Goal: Task Accomplishment & Management: Use online tool/utility

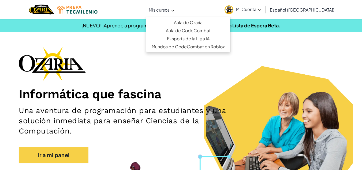
click at [170, 8] on span "Mis cursos" at bounding box center [159, 10] width 21 height 6
click at [255, 9] on span "Mi Cuenta" at bounding box center [248, 9] width 25 height 6
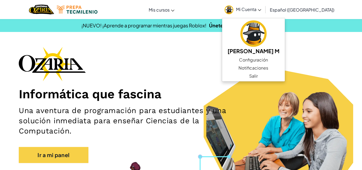
click at [212, 54] on div "Informática que fascina Una aventura de programación para estudiantes y una sol…" at bounding box center [181, 107] width 324 height 121
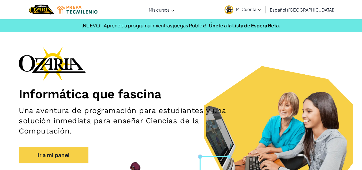
click at [261, 10] on span "Mi Cuenta" at bounding box center [248, 9] width 25 height 6
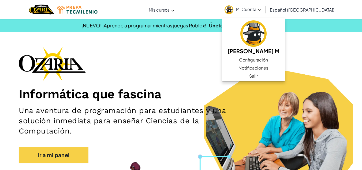
click at [261, 10] on span "Mi Cuenta" at bounding box center [248, 9] width 25 height 6
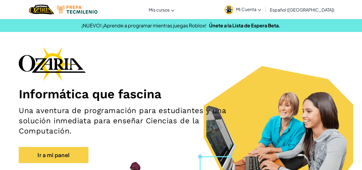
click at [261, 9] on span "Mi Cuenta" at bounding box center [248, 9] width 25 height 6
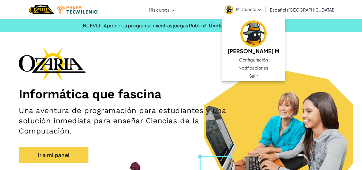
click at [233, 6] on img at bounding box center [228, 9] width 9 height 9
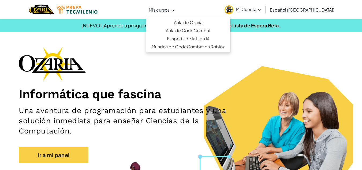
click at [170, 8] on span "Mis cursos" at bounding box center [159, 10] width 21 height 6
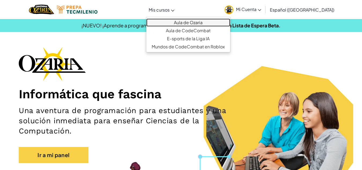
click at [193, 22] on link "Aula de Ozaria" at bounding box center [188, 22] width 84 height 8
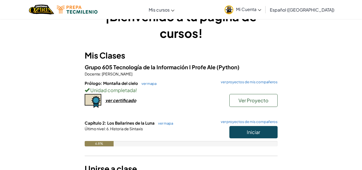
scroll to position [21, 0]
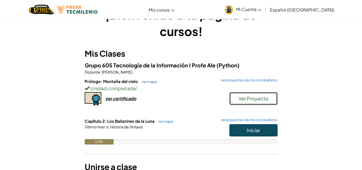
click at [258, 96] on span "Ver Proyecto" at bounding box center [253, 98] width 30 height 6
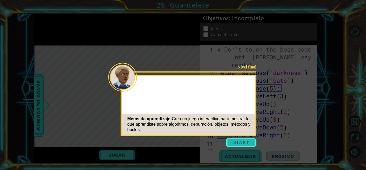
click at [244, 144] on button "Start" at bounding box center [241, 142] width 31 height 9
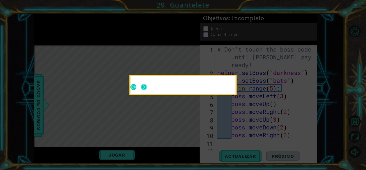
click at [143, 87] on button "Next" at bounding box center [144, 87] width 6 height 6
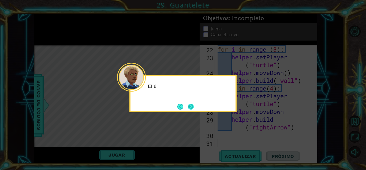
scroll to position [210, 0]
click at [192, 106] on button "Next" at bounding box center [191, 106] width 6 height 6
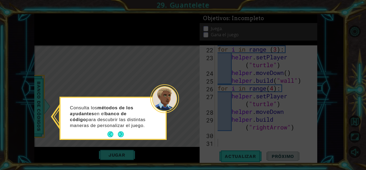
click at [122, 129] on div "Consulta los métodos de los ayudantes en el banco de código para descubrir las …" at bounding box center [113, 117] width 105 height 41
click at [123, 133] on button "Next" at bounding box center [121, 134] width 6 height 6
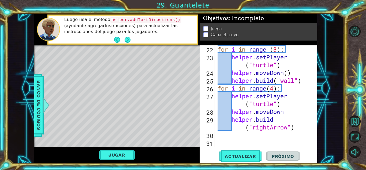
click at [284, 129] on div "for i in range ( 3 ) : helper . setPlayer ( "turtle" ) helper . moveDown ( ) he…" at bounding box center [265, 103] width 98 height 117
click at [266, 127] on div "for i in range ( 3 ) : helper . setPlayer ( "turtle" ) helper . moveDown ( ) he…" at bounding box center [265, 103] width 98 height 117
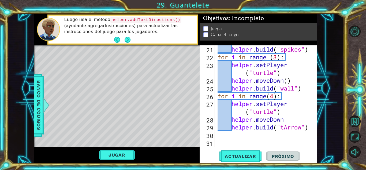
click at [285, 127] on div "helper . build ( "spikes" ) for i in range ( 3 ) : helper . setPlayer ( "turtle…" at bounding box center [265, 103] width 98 height 117
click at [290, 138] on div "helper . build ( "spikes" ) for i in range ( 3 ) : helper . setPlayer ( "turtle…" at bounding box center [265, 103] width 98 height 117
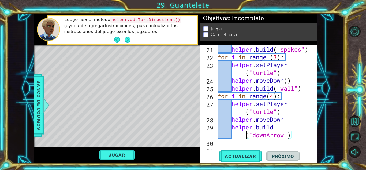
click at [245, 135] on div "helper . build ( "spikes" ) for i in range ( 3 ) : helper . setPlayer ( "turtle…" at bounding box center [265, 103] width 98 height 117
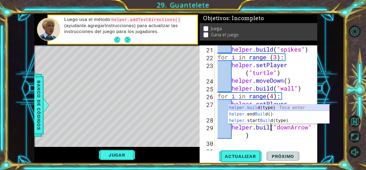
click at [268, 107] on div "helper.buil d(type) Toca enter helper. end Buil d() Toca enter helper. start Bu…" at bounding box center [278, 120] width 101 height 32
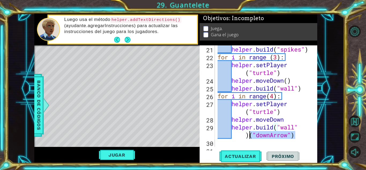
drag, startPoint x: 298, startPoint y: 137, endPoint x: 251, endPoint y: 138, distance: 47.7
click at [251, 138] on div "helper . build ( "spikes" ) for i in range ( 3 ) : helper . setPlayer ( "turtle…" at bounding box center [265, 103] width 98 height 117
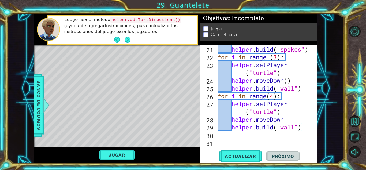
click at [293, 127] on div "helper . build ( "spikes" ) for i in range ( 3 ) : helper . setPlayer ( "turtle…" at bounding box center [265, 103] width 98 height 117
click at [296, 129] on div "helper . build ( "spikes" ) for i in range ( 3 ) : helper . setPlayer ( "turtle…" at bounding box center [265, 103] width 98 height 117
drag, startPoint x: 296, startPoint y: 129, endPoint x: 287, endPoint y: 129, distance: 8.6
click at [287, 129] on div "helper . build ( "spikes" ) for i in range ( 3 ) : helper . setPlayer ( "turtle…" at bounding box center [265, 103] width 98 height 117
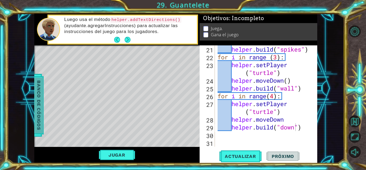
click at [44, 103] on div at bounding box center [46, 105] width 7 height 16
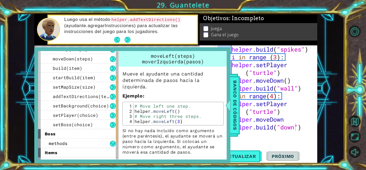
scroll to position [48, 0]
drag, startPoint x: 115, startPoint y: 81, endPoint x: 118, endPoint y: 106, distance: 25.3
click at [118, 106] on div at bounding box center [117, 105] width 3 height 108
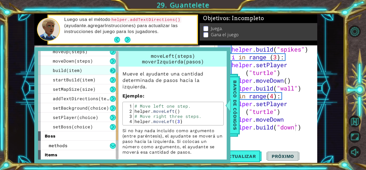
click at [114, 70] on button at bounding box center [113, 70] width 6 height 6
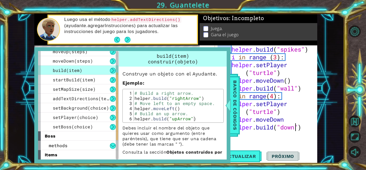
click at [297, 128] on div "helper . build ( "spikes" ) for i in range ( 3 ) : helper . setPlayer ( "turtle…" at bounding box center [265, 103] width 98 height 117
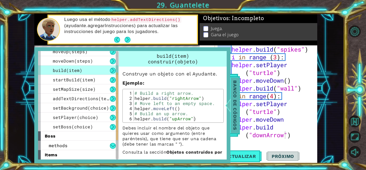
click at [237, 107] on span "Banco de códigos" at bounding box center [235, 104] width 9 height 55
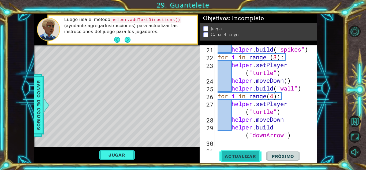
click at [242, 156] on span "Actualizar" at bounding box center [240, 155] width 42 height 5
drag, startPoint x: 317, startPoint y: 124, endPoint x: 318, endPoint y: 90, distance: 34.3
click at [318, 90] on div "1 ההההההההההההההההההההההההההההההההההההההההההההההההההההההההההההההההההההההההההההה…" at bounding box center [175, 88] width 337 height 149
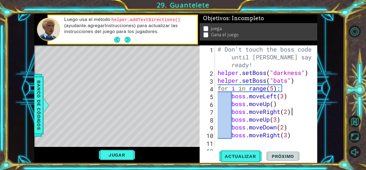
scroll to position [0, 3]
click at [299, 108] on div "# Don't touch the boss code until [PERSON_NAME] says you're ready! helper . set…" at bounding box center [265, 111] width 98 height 132
click at [297, 133] on div "# Don't touch the boss code until [PERSON_NAME] says you're ready! helper . set…" at bounding box center [265, 111] width 98 height 132
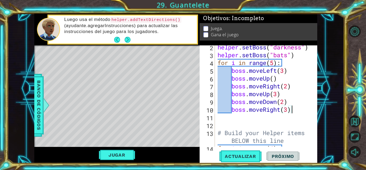
scroll to position [12, 0]
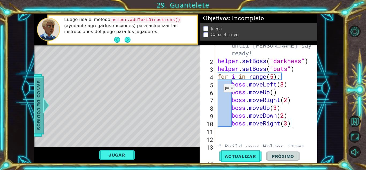
click at [47, 104] on div at bounding box center [46, 105] width 7 height 16
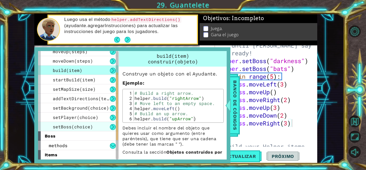
click at [80, 125] on span "setBoss(choice)" at bounding box center [73, 126] width 40 height 6
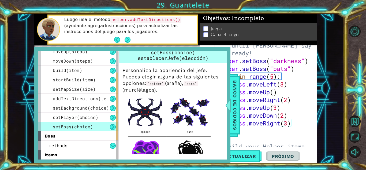
scroll to position [5, 0]
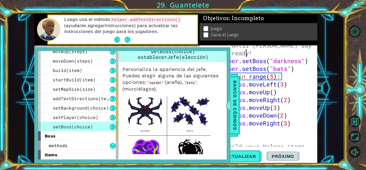
click at [246, 54] on div "# Don't touch the boss code until [PERSON_NAME] says you're ready! helper . set…" at bounding box center [265, 103] width 98 height 140
click at [309, 62] on div "# Don't touch the boss code until [PERSON_NAME] says you're ready! helper . set…" at bounding box center [265, 103] width 98 height 140
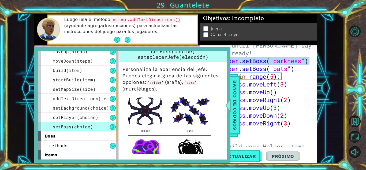
drag, startPoint x: 309, startPoint y: 62, endPoint x: 226, endPoint y: 59, distance: 83.1
click at [226, 59] on div "1 ההההההההההההההההההההההההההההההההההההההההההההההההההההההההההההההההההההההההההההה…" at bounding box center [175, 88] width 283 height 149
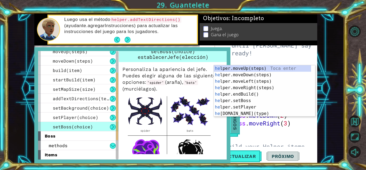
click at [235, 129] on span "Banco de códigos" at bounding box center [235, 104] width 9 height 55
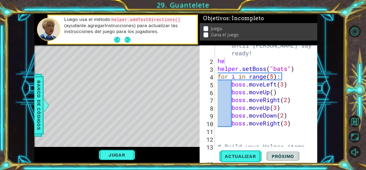
click at [232, 64] on div "# Don't touch the boss code until [PERSON_NAME] says you're ready! he helper . …" at bounding box center [265, 103] width 98 height 140
type textarea "h"
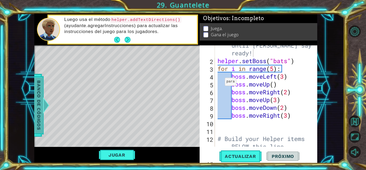
click at [42, 90] on span "Banco de códigos" at bounding box center [39, 104] width 9 height 55
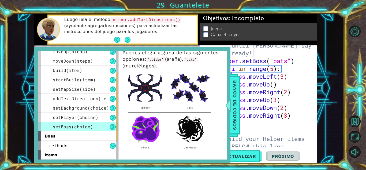
scroll to position [29, 0]
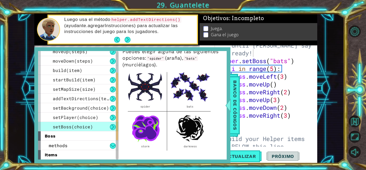
type textarea "boss.moveRight(2)"
click at [240, 92] on div "# Don't touch the boss code until [PERSON_NAME] says you're ready! helper . set…" at bounding box center [265, 103] width 98 height 140
click at [239, 91] on span "Banco de códigos" at bounding box center [235, 104] width 9 height 55
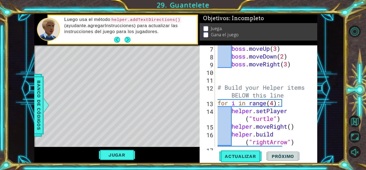
scroll to position [59, 0]
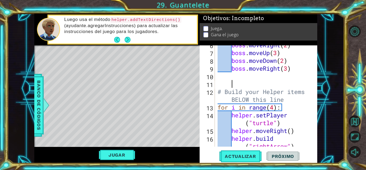
click at [236, 84] on div "boss . moveRight ( 2 ) boss . moveUp ( 3 ) boss . moveDown ( 2 ) boss . moveRig…" at bounding box center [265, 103] width 98 height 124
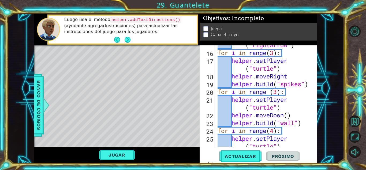
scroll to position [154, 0]
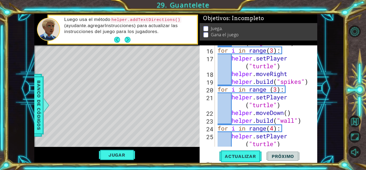
click at [292, 69] on div "helper . build ( "rightArrow" ) for i in range ( 3 ) : helper . setPlayer ( "tu…" at bounding box center [265, 97] width 98 height 132
click at [290, 74] on div "helper . build ( "rightArrow" ) for i in range ( 3 ) : helper . setPlayer ( "tu…" at bounding box center [265, 97] width 98 height 132
click at [315, 115] on div "helper.moveRight() 15 16 17 18 19 20 21 22 23 24 25 26 27 helper . build ( "rig…" at bounding box center [259, 103] width 118 height 117
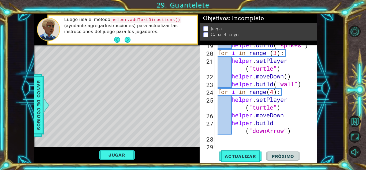
scroll to position [194, 0]
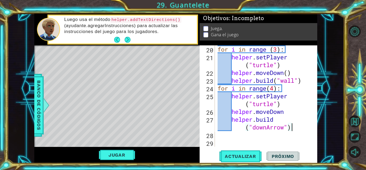
click at [295, 128] on div "for i in range ( 3 ) : helper . setPlayer ( "turtle" ) helper . moveDown ( ) he…" at bounding box center [265, 103] width 98 height 117
type textarea "[DOMAIN_NAME]("downArrow")"
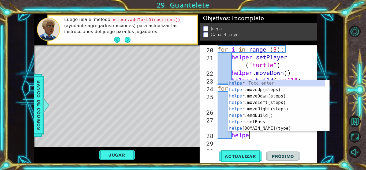
scroll to position [0, 1]
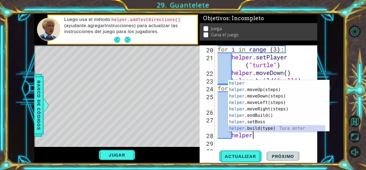
click at [280, 126] on div "helper Toca enter helper .moveUp(steps) Toca enter helper .moveDown(steps) Toca…" at bounding box center [276, 112] width 97 height 64
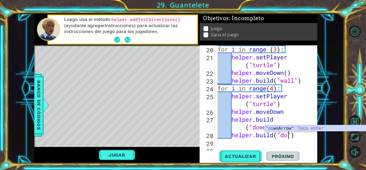
scroll to position [0, 3]
click at [285, 126] on div ""dow nArrow" Toca enter" at bounding box center [314, 134] width 101 height 19
type textarea "[DOMAIN_NAME]("downArrow")"
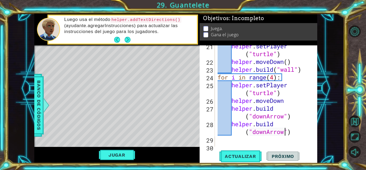
scroll to position [209, 0]
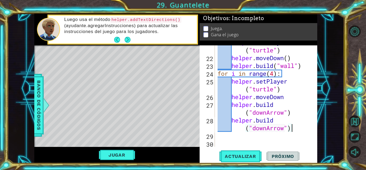
click at [299, 128] on div "helper . setPlayer ( "turtle" ) helper . moveDown ( ) helper . build ( "wall" )…" at bounding box center [265, 100] width 98 height 124
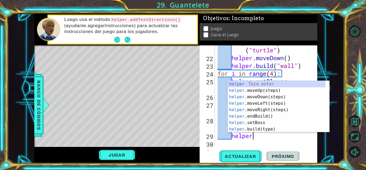
scroll to position [0, 1]
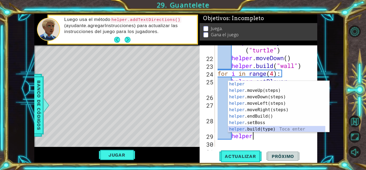
click at [289, 128] on div "helper Toca enter helper .moveUp(steps) Toca enter helper .moveDown(steps) Toca…" at bounding box center [276, 113] width 97 height 64
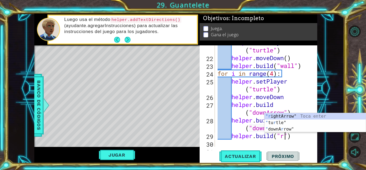
scroll to position [0, 3]
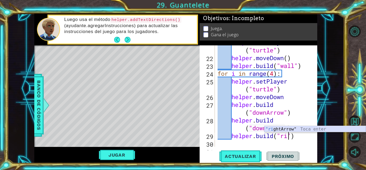
click at [287, 128] on div ""ri ghtArrow" Toca enter" at bounding box center [314, 135] width 101 height 19
type textarea "[DOMAIN_NAME]("rightArrow")"
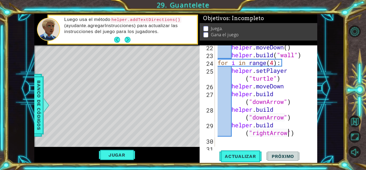
scroll to position [225, 0]
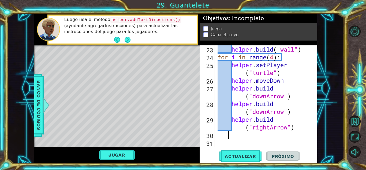
click at [300, 133] on div "helper . build ( "wall" ) for i in range ( 4 ) : helper . setPlayer ( "turtle" …" at bounding box center [265, 103] width 98 height 117
click at [296, 125] on div "helper . build ( "wall" ) for i in range ( 4 ) : helper . setPlayer ( "turtle" …" at bounding box center [265, 103] width 98 height 117
type textarea "[DOMAIN_NAME]("rightArrow")"
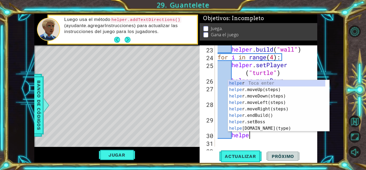
scroll to position [0, 1]
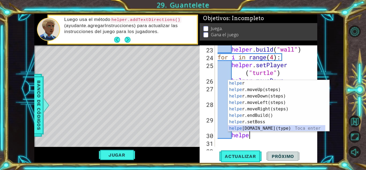
click at [289, 126] on div "helpe r Toca enter helpe r.moveUp(steps) Toca enter helpe r.moveDown(steps) Toc…" at bounding box center [276, 112] width 97 height 64
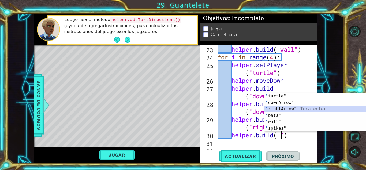
click at [297, 109] on div "" turtle" Toca enter " downArrow" Toca enter " rightArrow" Toca enter " bats" T…" at bounding box center [314, 118] width 101 height 51
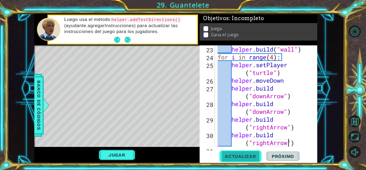
type textarea "[DOMAIN_NAME]("rightArrow")"
click at [247, 152] on button "Actualizar" at bounding box center [240, 156] width 42 height 12
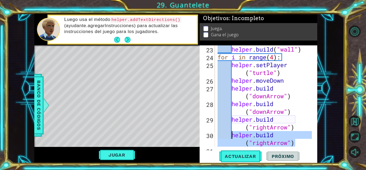
drag, startPoint x: 297, startPoint y: 142, endPoint x: 232, endPoint y: 135, distance: 65.0
click at [232, 135] on div "helper . build ( "wall" ) for i in range ( 4 ) : helper . setPlayer ( "turtle" …" at bounding box center [265, 103] width 98 height 117
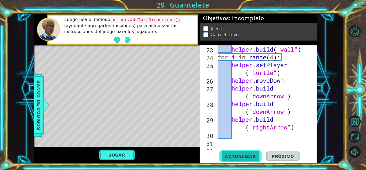
click at [235, 150] on button "Actualizar" at bounding box center [240, 156] width 42 height 12
click at [234, 156] on span "Actualizar" at bounding box center [240, 155] width 42 height 5
